Goal: Task Accomplishment & Management: Complete application form

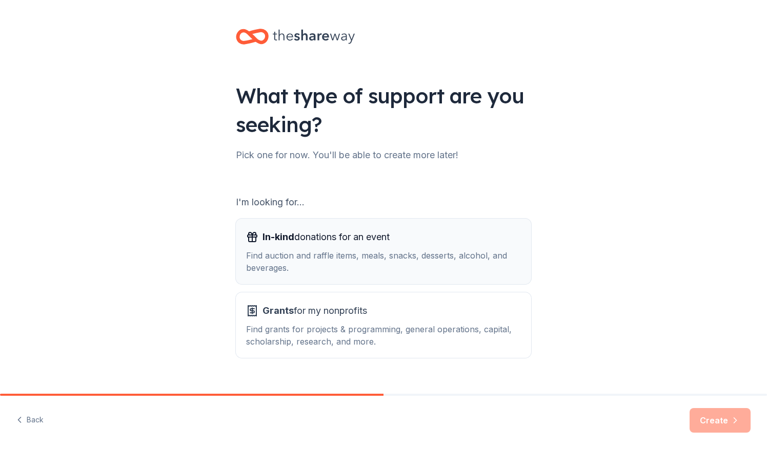
click at [300, 265] on div "Find auction and raffle items, meals, snacks, desserts, alcohol, and beverages." at bounding box center [383, 262] width 275 height 25
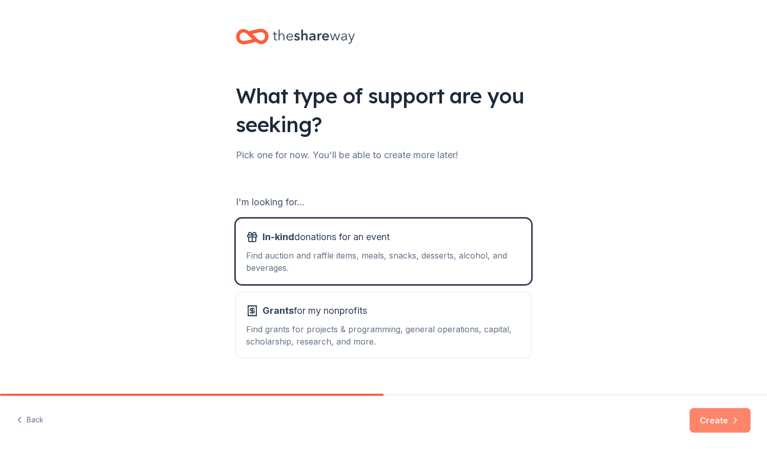
click at [710, 419] on button "Create" at bounding box center [719, 420] width 61 height 25
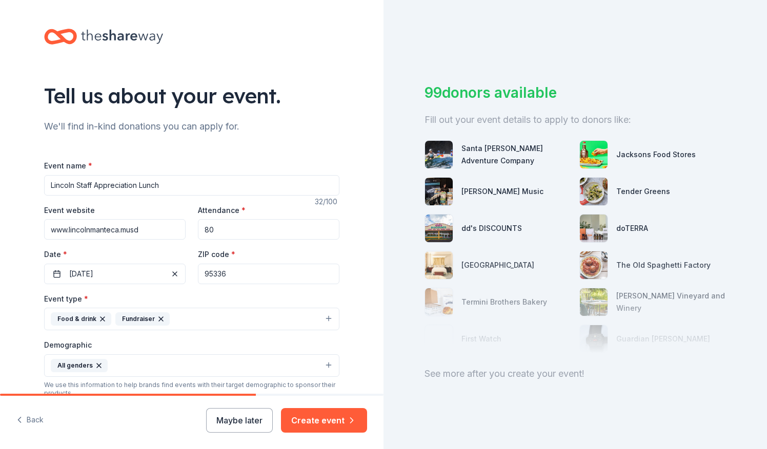
click at [213, 174] on div "Event name * [PERSON_NAME] Staff Appreciation Lunch" at bounding box center [191, 177] width 295 height 36
click at [212, 182] on input "Lincoln Staff Appreciation Lunch" at bounding box center [191, 185] width 295 height 21
type input "L"
type input "Fall Festival"
click at [123, 269] on button "[DATE]" at bounding box center [114, 274] width 141 height 21
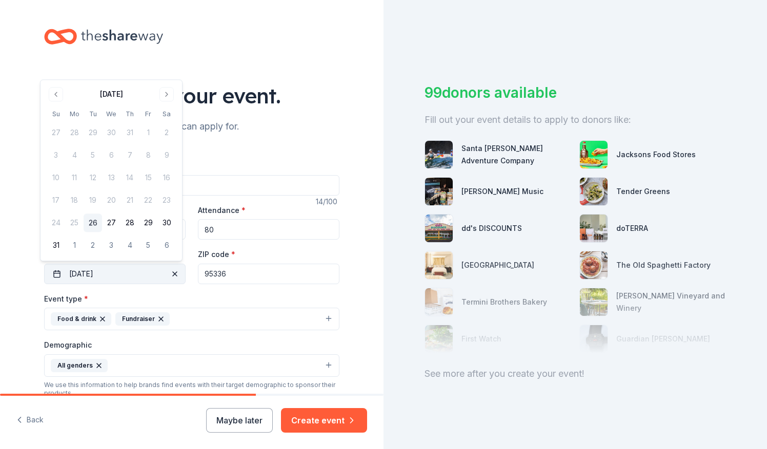
click at [121, 273] on button "[DATE]" at bounding box center [114, 274] width 141 height 21
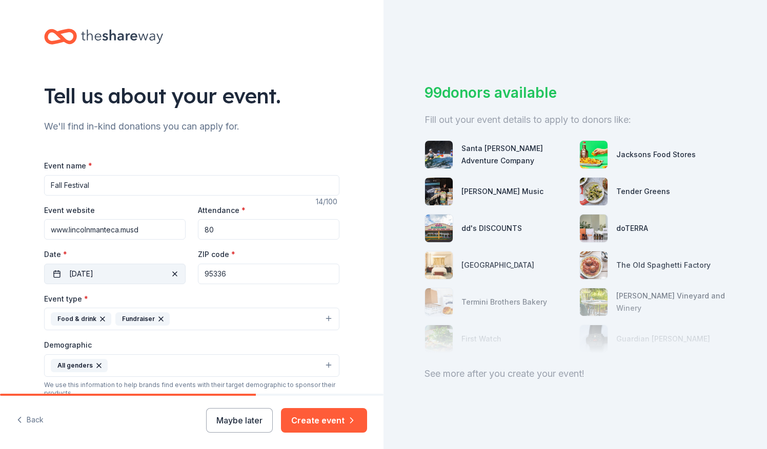
click at [169, 272] on span "button" at bounding box center [175, 274] width 12 height 12
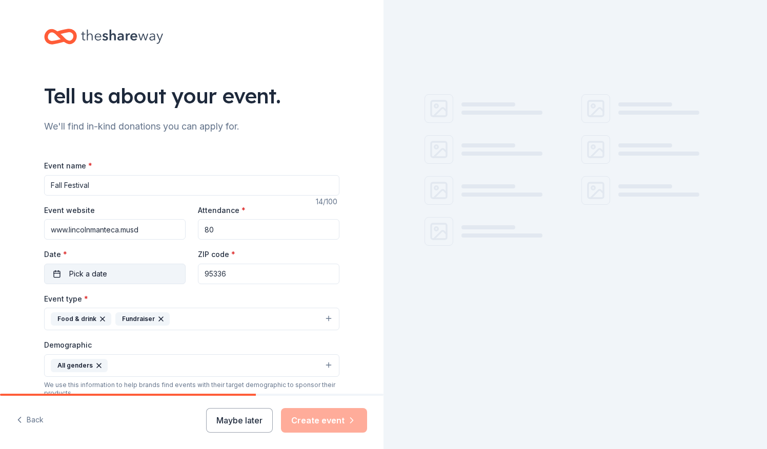
click at [132, 273] on button "Pick a date" at bounding box center [114, 274] width 141 height 21
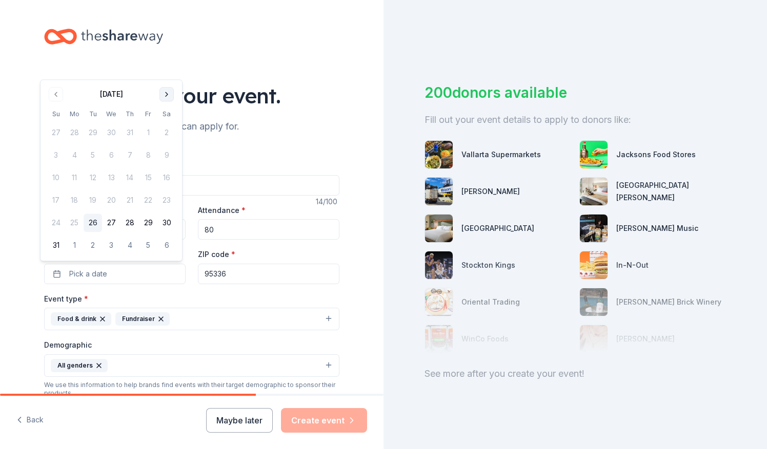
click at [167, 93] on button "Go to next month" at bounding box center [166, 94] width 14 height 14
click at [167, 93] on div "Tell us about your event." at bounding box center [191, 95] width 295 height 29
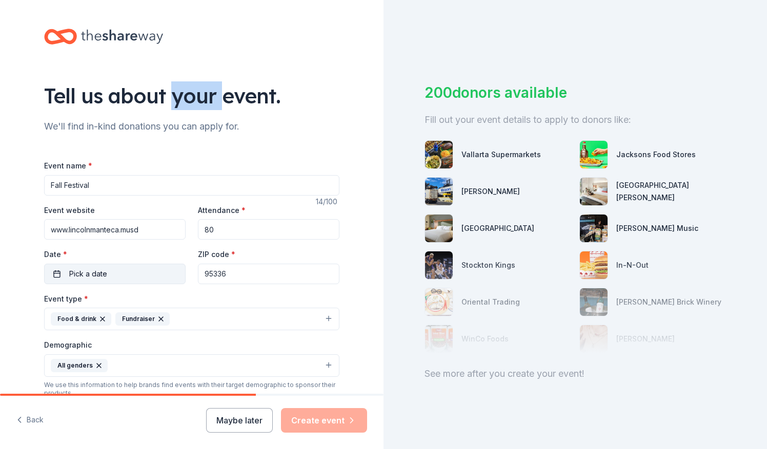
click at [131, 279] on button "Pick a date" at bounding box center [114, 274] width 141 height 21
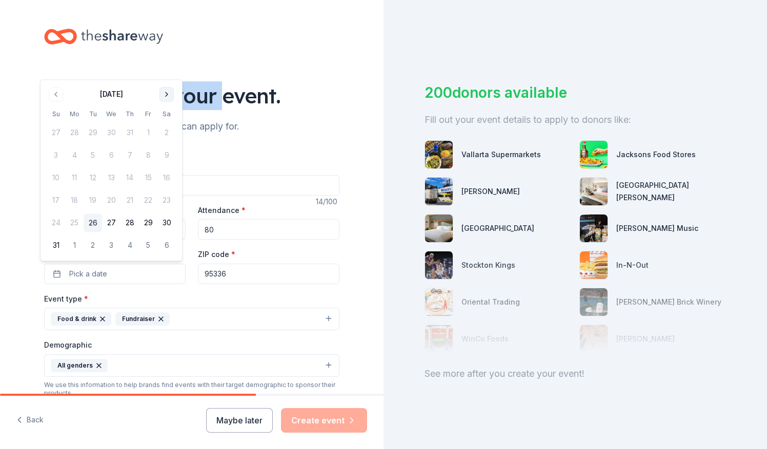
click at [164, 97] on button "Go to next month" at bounding box center [166, 94] width 14 height 14
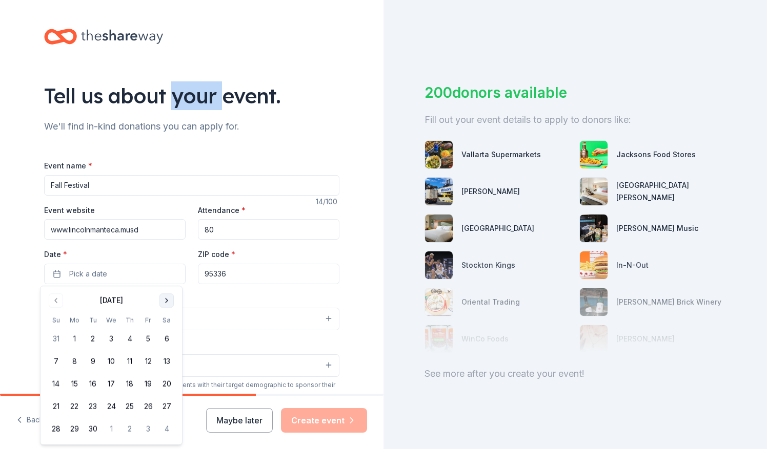
click at [169, 298] on button "Go to next month" at bounding box center [166, 301] width 14 height 14
click at [88, 411] on button "21" at bounding box center [93, 407] width 18 height 18
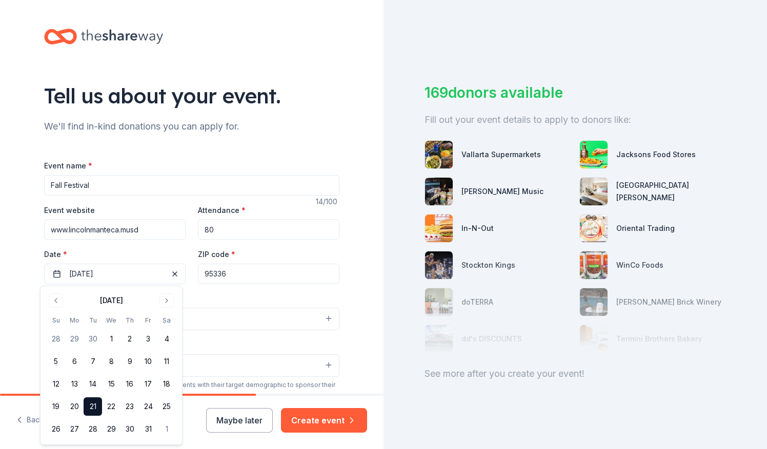
click at [244, 336] on div "Event type * Food & drink Fundraiser Demographic All genders We use this inform…" at bounding box center [191, 402] width 295 height 218
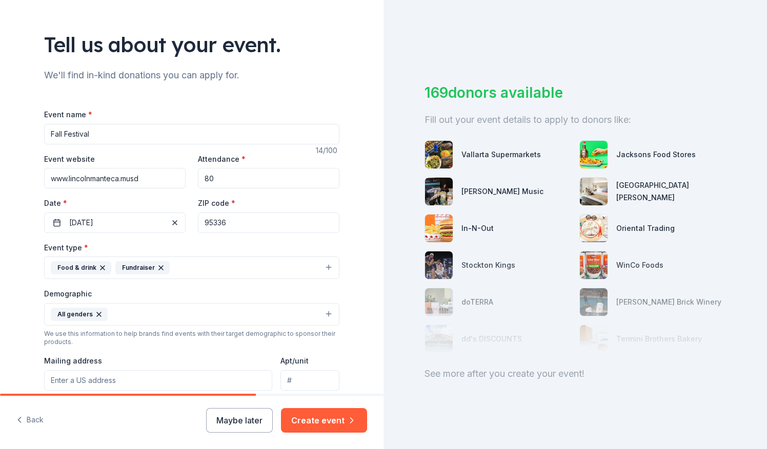
scroll to position [154, 0]
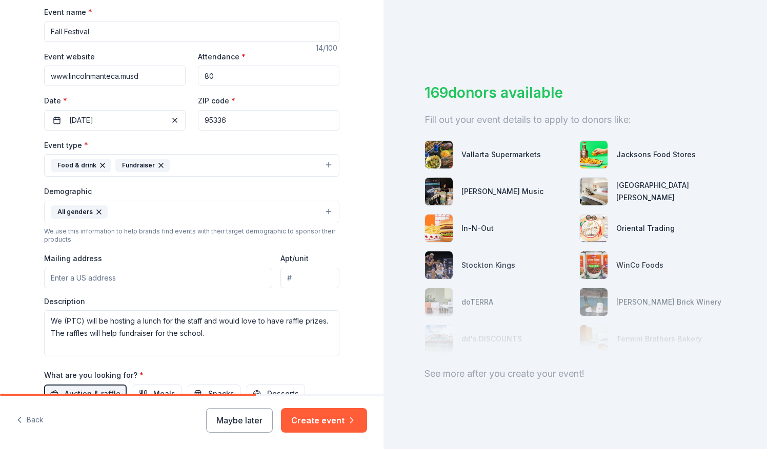
click at [152, 280] on input "Mailing address" at bounding box center [158, 278] width 228 height 21
type input "[STREET_ADDRESS]"
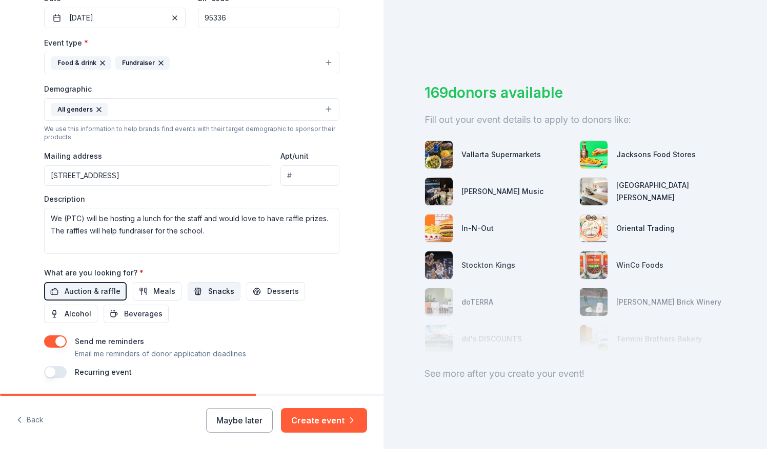
click at [208, 293] on span "Snacks" at bounding box center [221, 291] width 26 height 12
click at [341, 414] on button "Create event" at bounding box center [324, 420] width 86 height 25
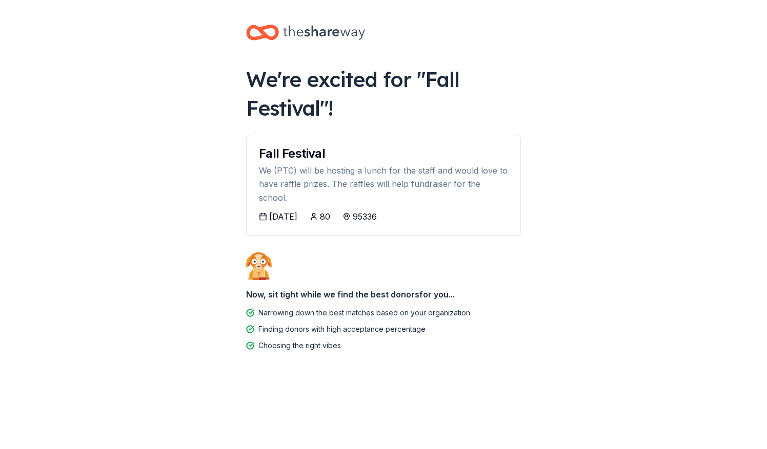
click at [289, 211] on div "[DATE]" at bounding box center [283, 217] width 28 height 12
click at [290, 211] on div "[DATE]" at bounding box center [283, 217] width 28 height 12
click at [272, 211] on div "[DATE]" at bounding box center [283, 217] width 28 height 12
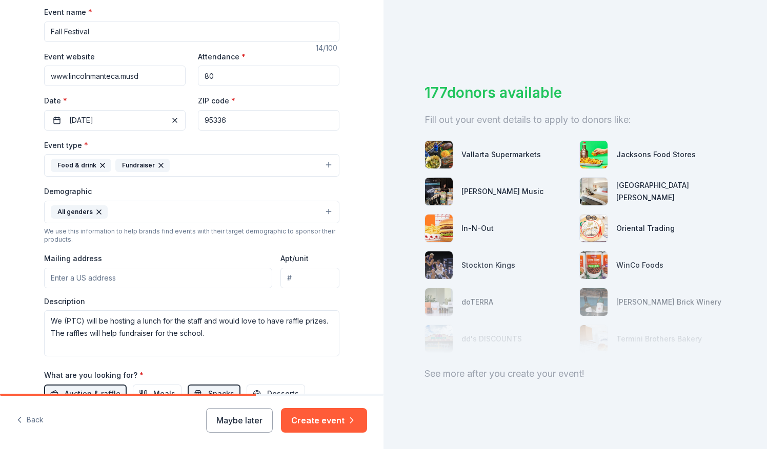
scroll to position [205, 0]
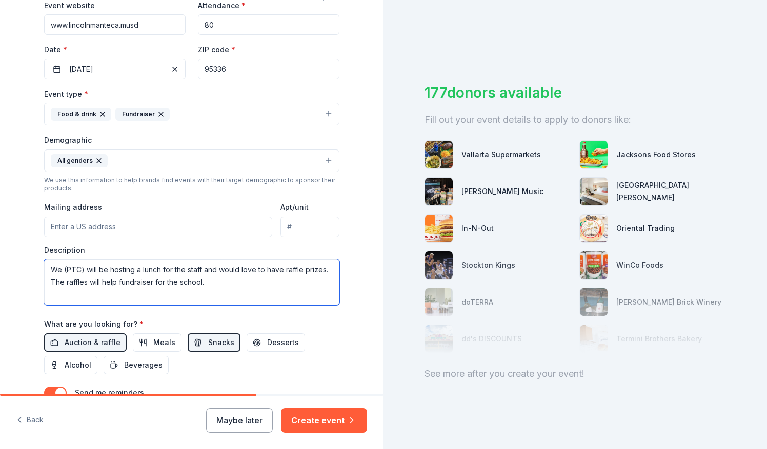
click at [212, 280] on textarea "We (PTC) will be hosting a lunch for the staff and would love to have raffle pr…" at bounding box center [191, 282] width 295 height 46
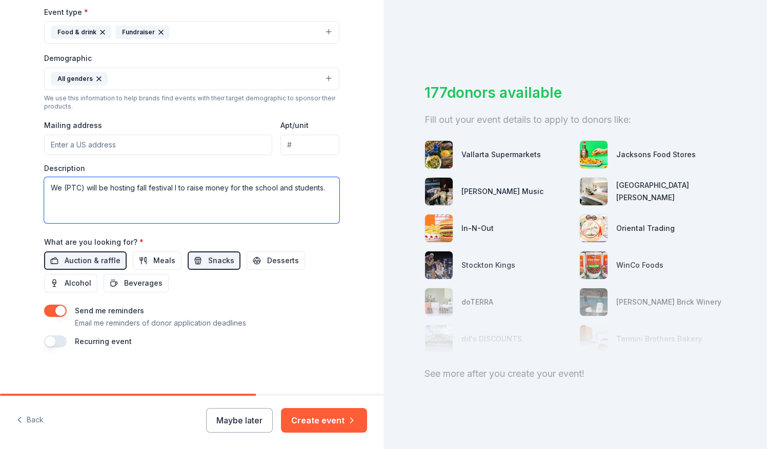
scroll to position [31, 0]
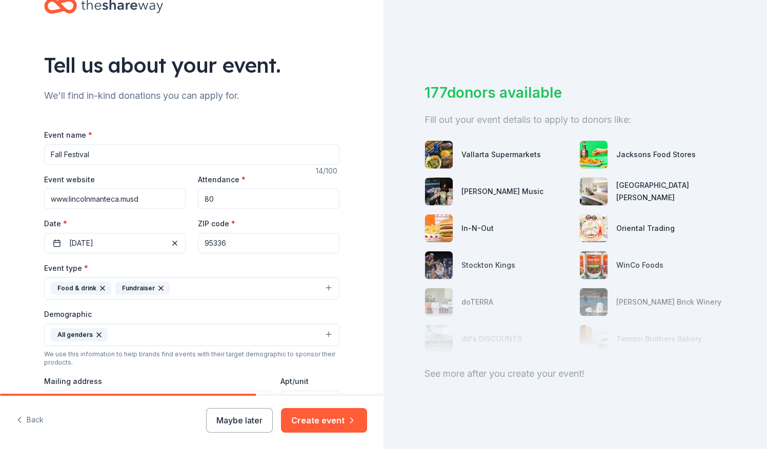
type textarea "We (PTC) will be hosting fall festival l to raise money for the school and stud…"
click at [261, 193] on input "80" at bounding box center [268, 199] width 141 height 21
type input "8"
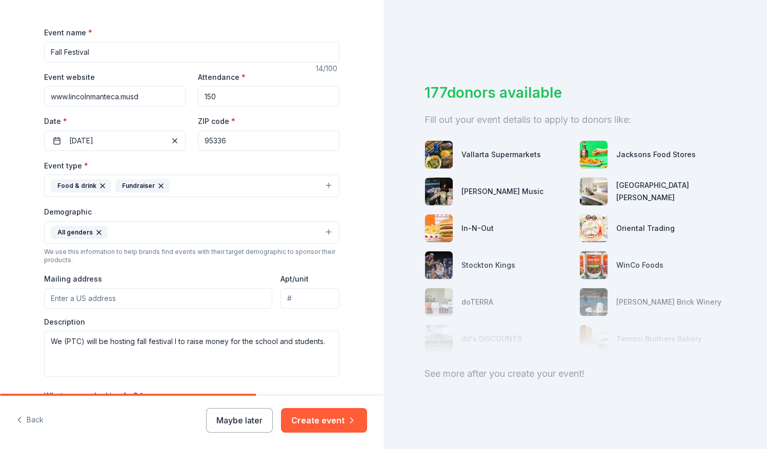
type input "150"
click at [123, 296] on input "Mailing address" at bounding box center [158, 299] width 228 height 21
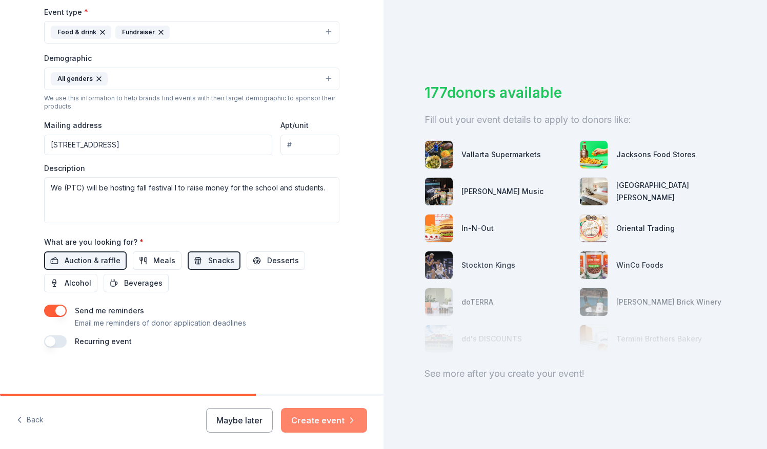
click at [326, 421] on button "Create event" at bounding box center [324, 420] width 86 height 25
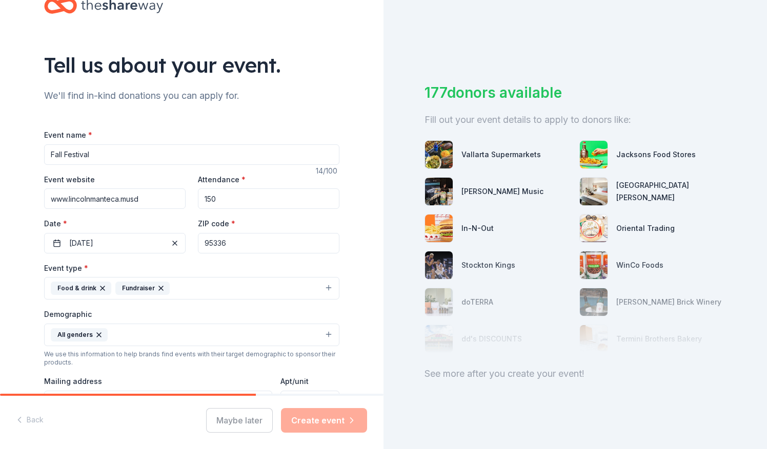
scroll to position [0, 0]
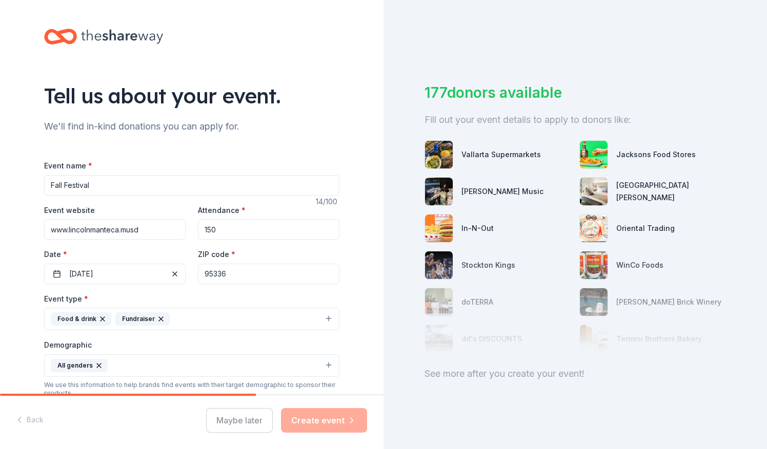
click at [328, 416] on div "Maybe later Create event" at bounding box center [286, 420] width 161 height 25
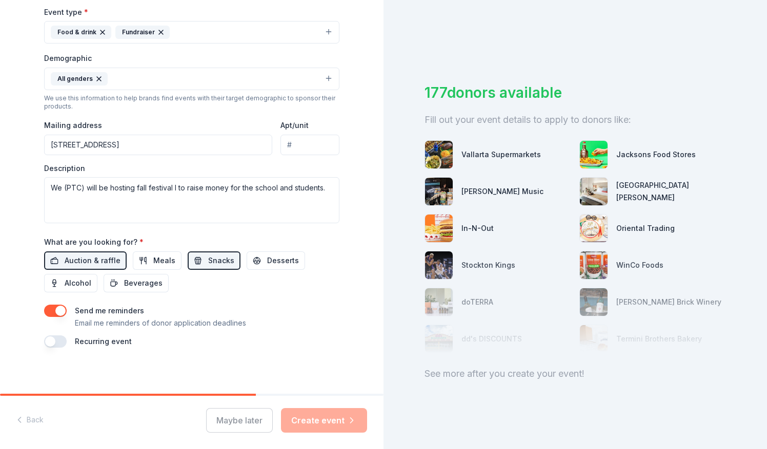
click at [201, 130] on div "Mailing address [STREET_ADDRESS]" at bounding box center [158, 137] width 228 height 36
click at [201, 142] on input "[STREET_ADDRESS]" at bounding box center [158, 145] width 228 height 21
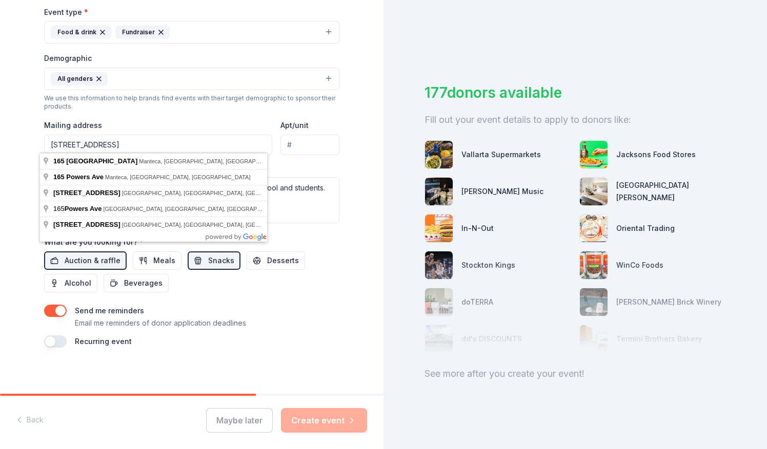
type input "[STREET_ADDRESS]"
click at [325, 266] on div "Auction & raffle Meals Snacks Desserts Alcohol Beverages" at bounding box center [191, 272] width 295 height 41
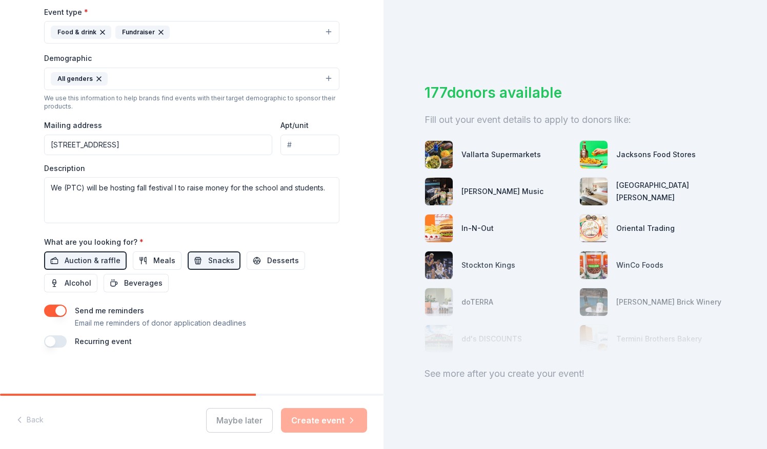
click at [328, 433] on div "Maybe later Create event" at bounding box center [286, 420] width 161 height 25
click at [330, 418] on div "Maybe later Create event" at bounding box center [286, 420] width 161 height 25
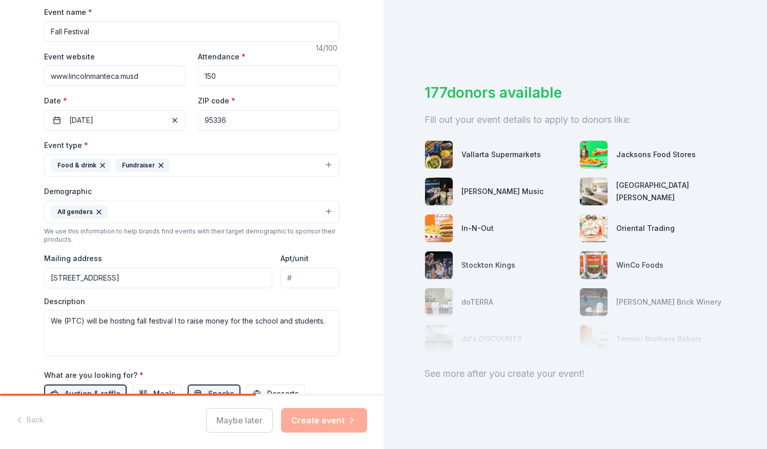
scroll to position [205, 0]
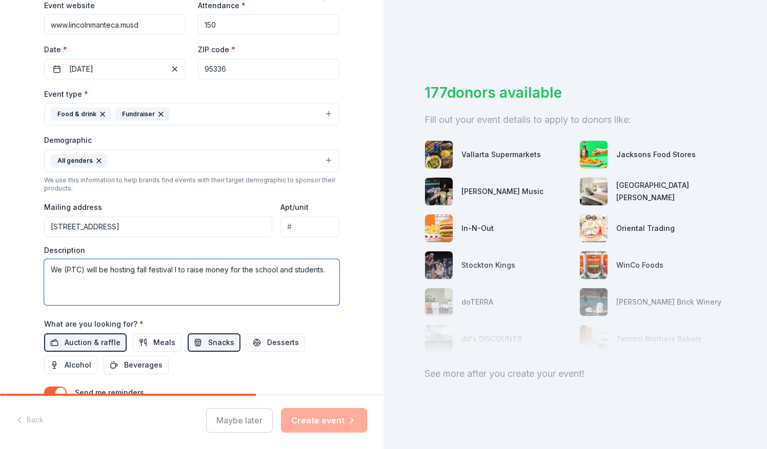
click at [173, 268] on textarea "We (PTC) will be hosting fall festival l to raise money for the school and stud…" at bounding box center [191, 282] width 295 height 46
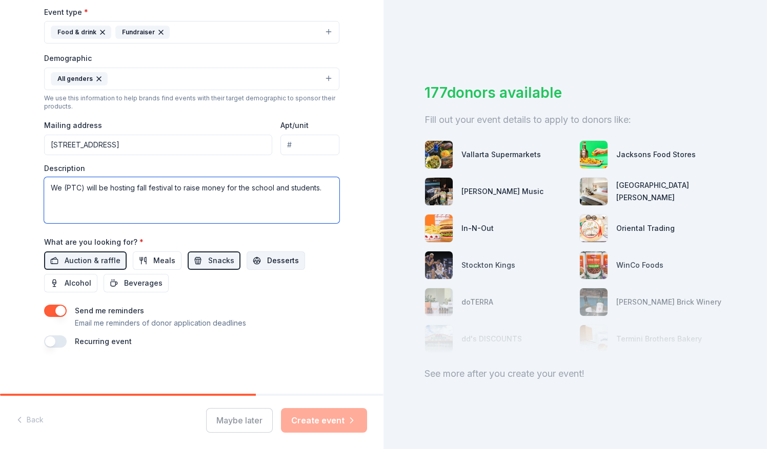
type textarea "We (PTC) will be hosting fall festival to raise money for the school and studen…"
click at [276, 255] on span "Desserts" at bounding box center [283, 261] width 32 height 12
click at [312, 417] on div "Maybe later Create event" at bounding box center [286, 420] width 161 height 25
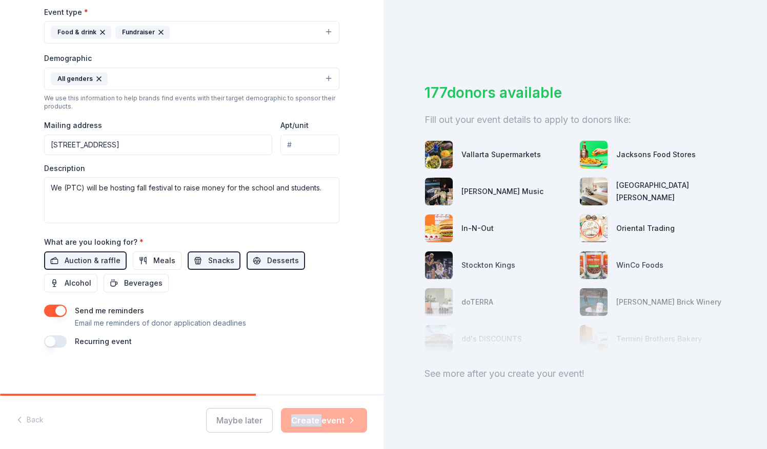
click at [442, 268] on div at bounding box center [574, 302] width 301 height 103
click at [456, 231] on div "In-N-Out" at bounding box center [497, 228] width 147 height 29
click at [345, 424] on div "Maybe later Create event" at bounding box center [286, 420] width 161 height 25
click at [36, 424] on div "Back Maybe later Create event" at bounding box center [191, 422] width 383 height 53
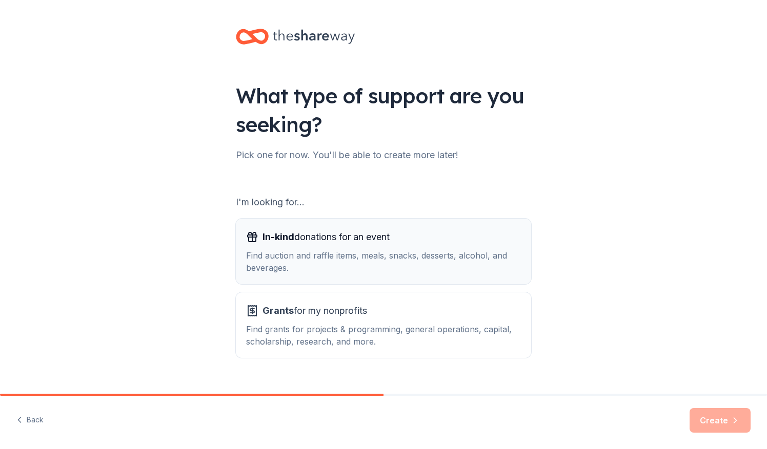
click at [427, 267] on div "Find auction and raffle items, meals, snacks, desserts, alcohol, and beverages." at bounding box center [383, 262] width 275 height 25
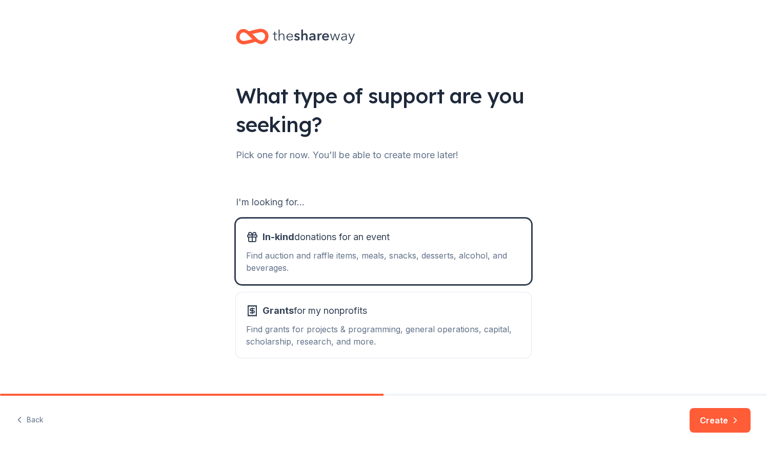
drag, startPoint x: 733, startPoint y: 421, endPoint x: 722, endPoint y: 425, distance: 11.3
click at [731, 423] on icon "button" at bounding box center [735, 421] width 10 height 10
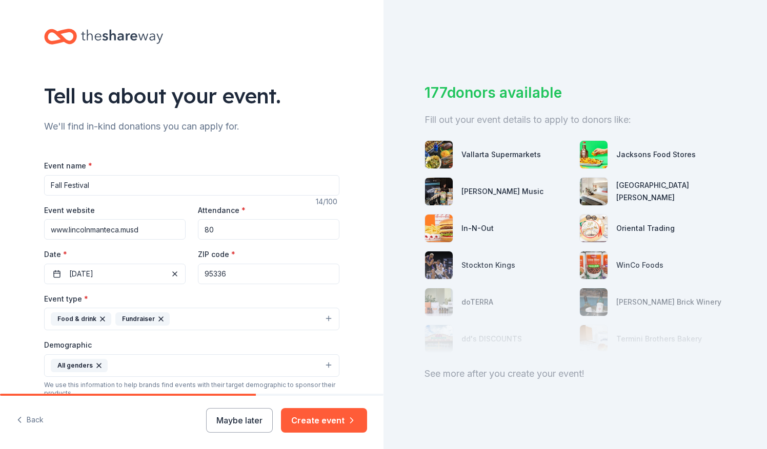
click at [262, 225] on input "80" at bounding box center [268, 229] width 141 height 21
type input "8"
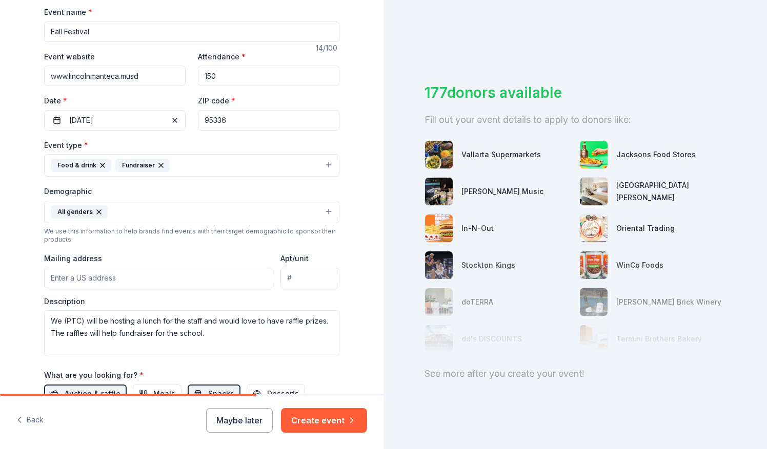
type input "150"
click at [169, 270] on input "Mailing address" at bounding box center [158, 278] width 228 height 21
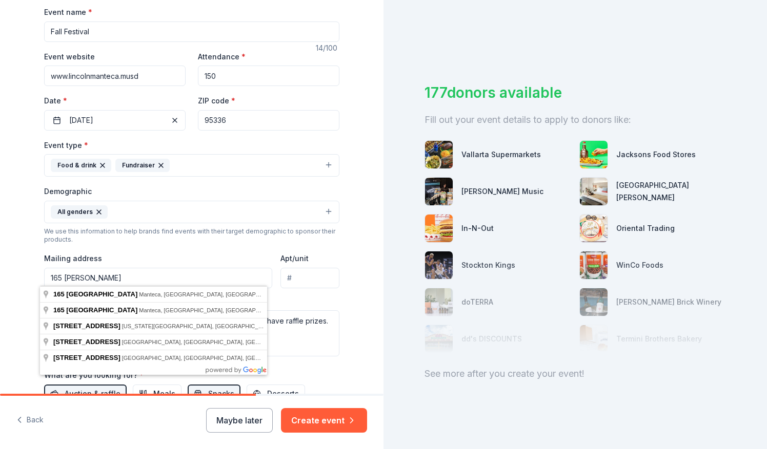
type input "165 [PERSON_NAME]"
click at [358, 351] on div "Tell us about your event. We'll find in-kind donations you can apply for. Event…" at bounding box center [191, 188] width 383 height 684
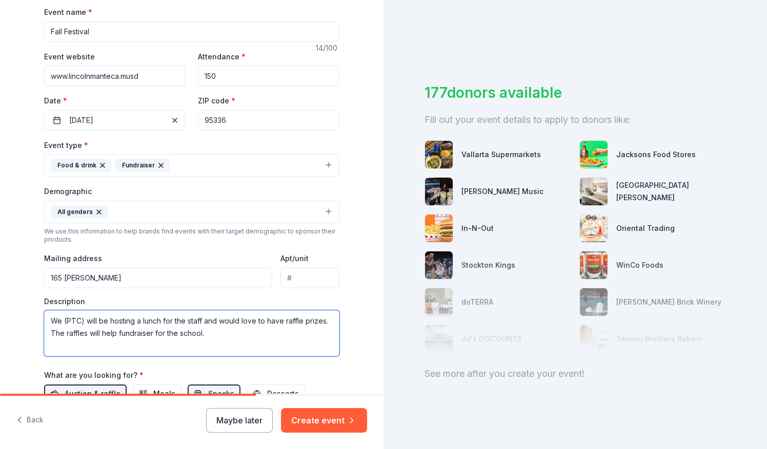
click at [242, 339] on textarea "We (PTC) will be hosting a lunch for the staff and would love to have raffle pr…" at bounding box center [191, 334] width 295 height 46
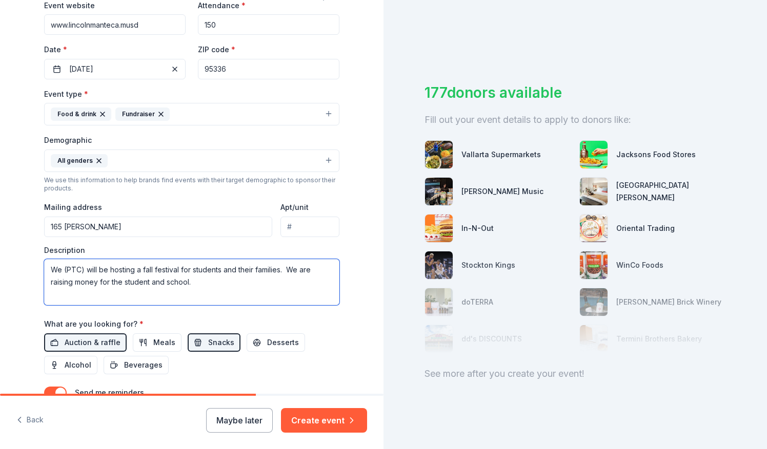
scroll to position [256, 0]
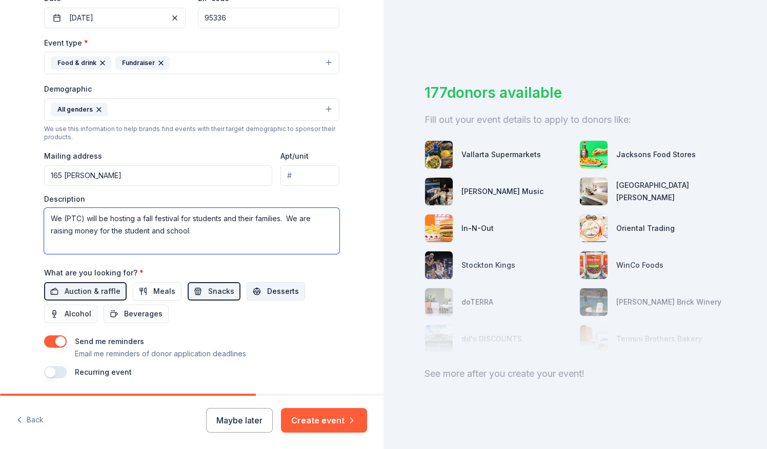
type textarea "We (PTC) will be hosting a fall festival for students and their families. We ar…"
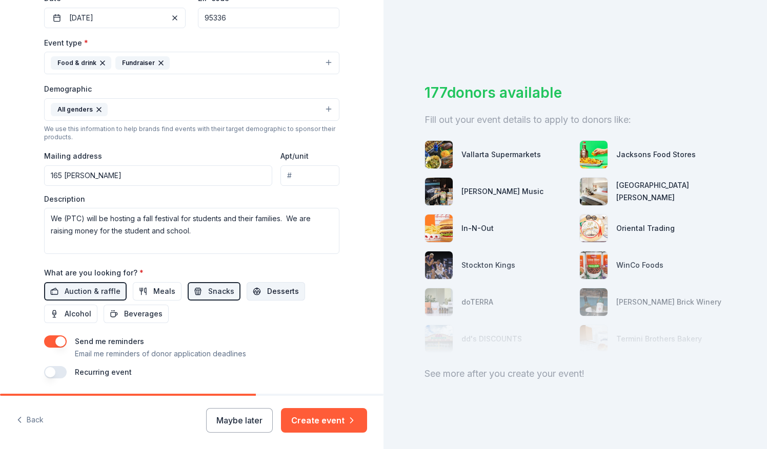
click at [271, 287] on span "Desserts" at bounding box center [283, 291] width 32 height 12
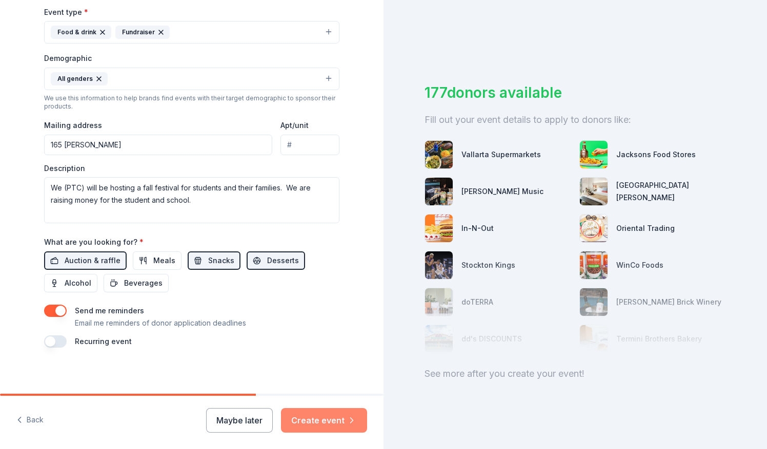
click at [314, 425] on button "Create event" at bounding box center [324, 420] width 86 height 25
click at [259, 417] on div "Maybe later Create event" at bounding box center [286, 420] width 161 height 25
click at [56, 310] on button "button" at bounding box center [55, 311] width 23 height 12
click at [56, 311] on button "button" at bounding box center [55, 311] width 23 height 12
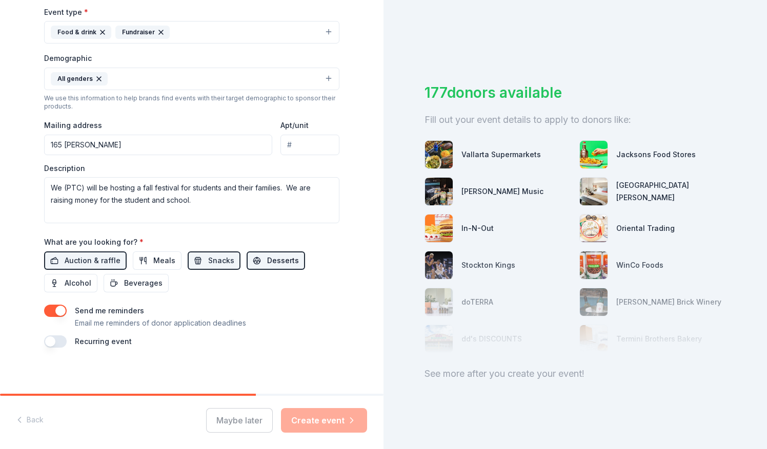
click at [278, 257] on span "Desserts" at bounding box center [283, 261] width 32 height 12
click at [445, 230] on img at bounding box center [439, 229] width 28 height 28
click at [489, 262] on div at bounding box center [574, 302] width 301 height 103
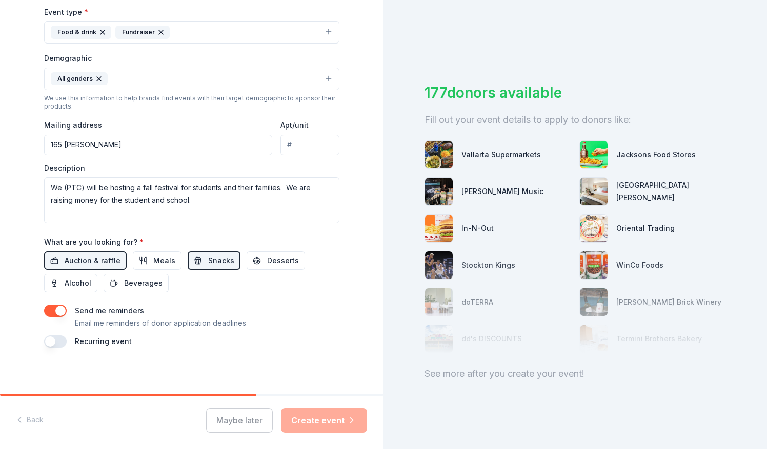
click at [489, 262] on div at bounding box center [574, 302] width 301 height 103
